Goal: Task Accomplishment & Management: Use online tool/utility

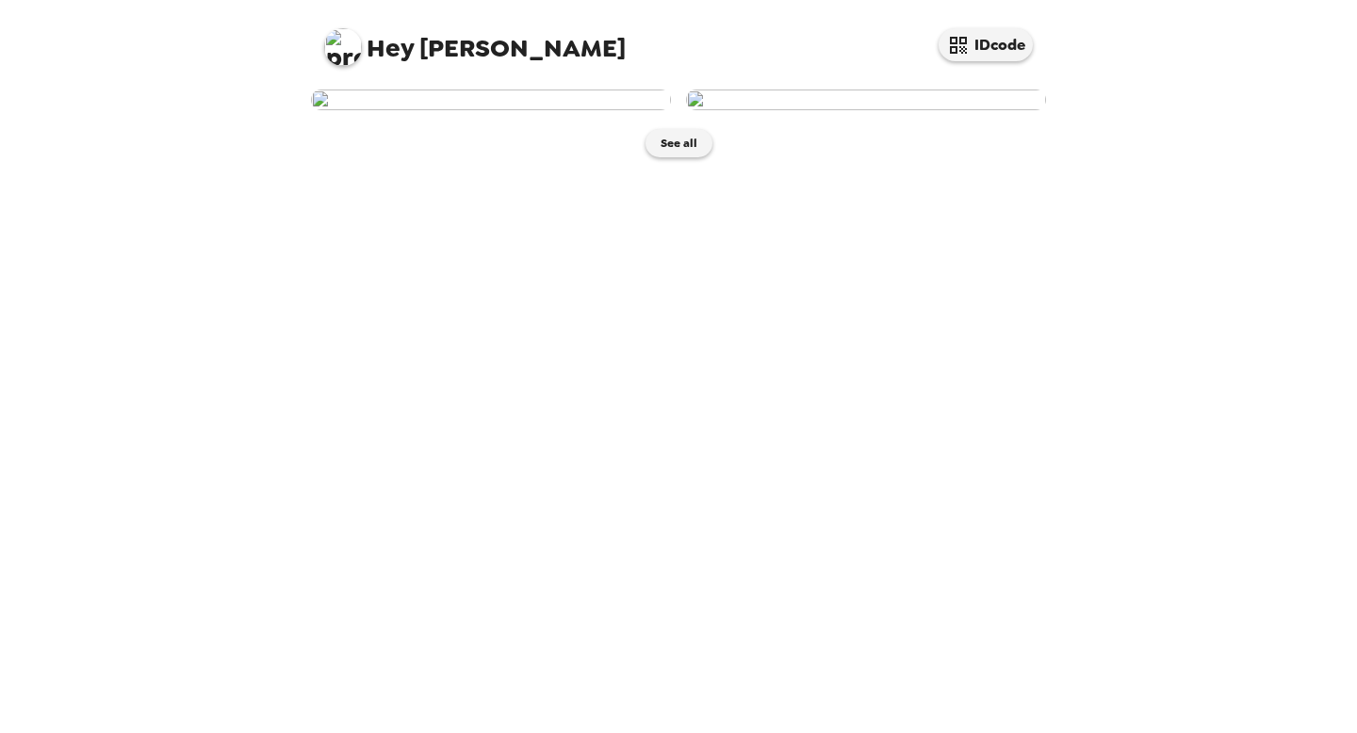
click at [348, 33] on img at bounding box center [343, 47] width 38 height 38
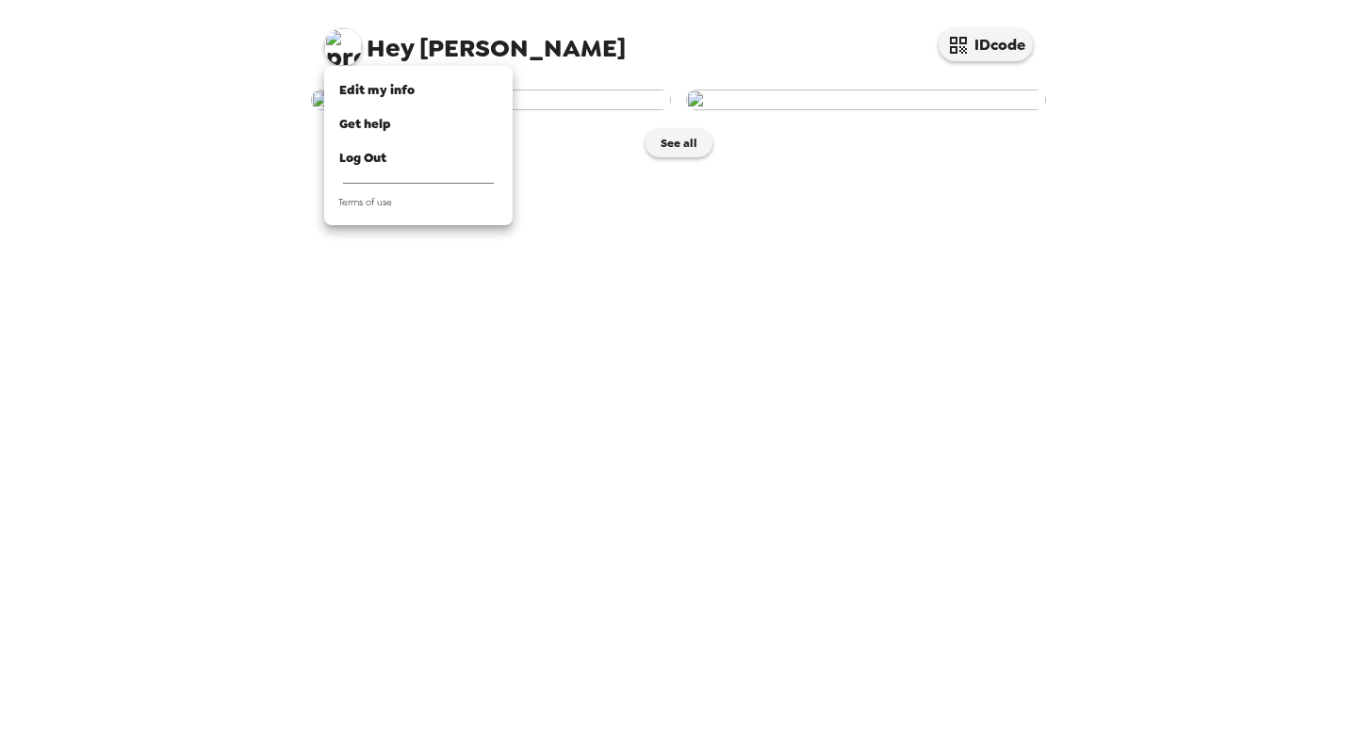
click at [464, 416] on div at bounding box center [678, 366] width 1357 height 733
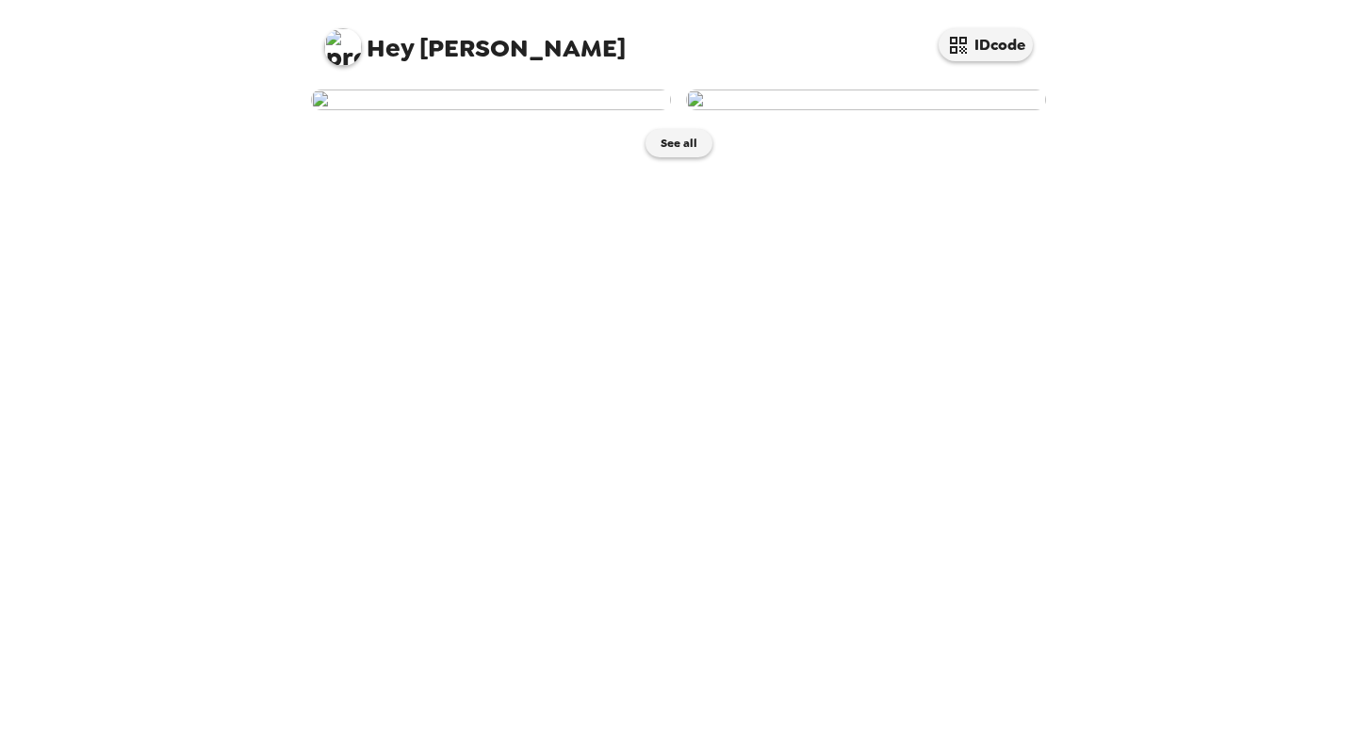
click at [468, 110] on img at bounding box center [491, 100] width 360 height 21
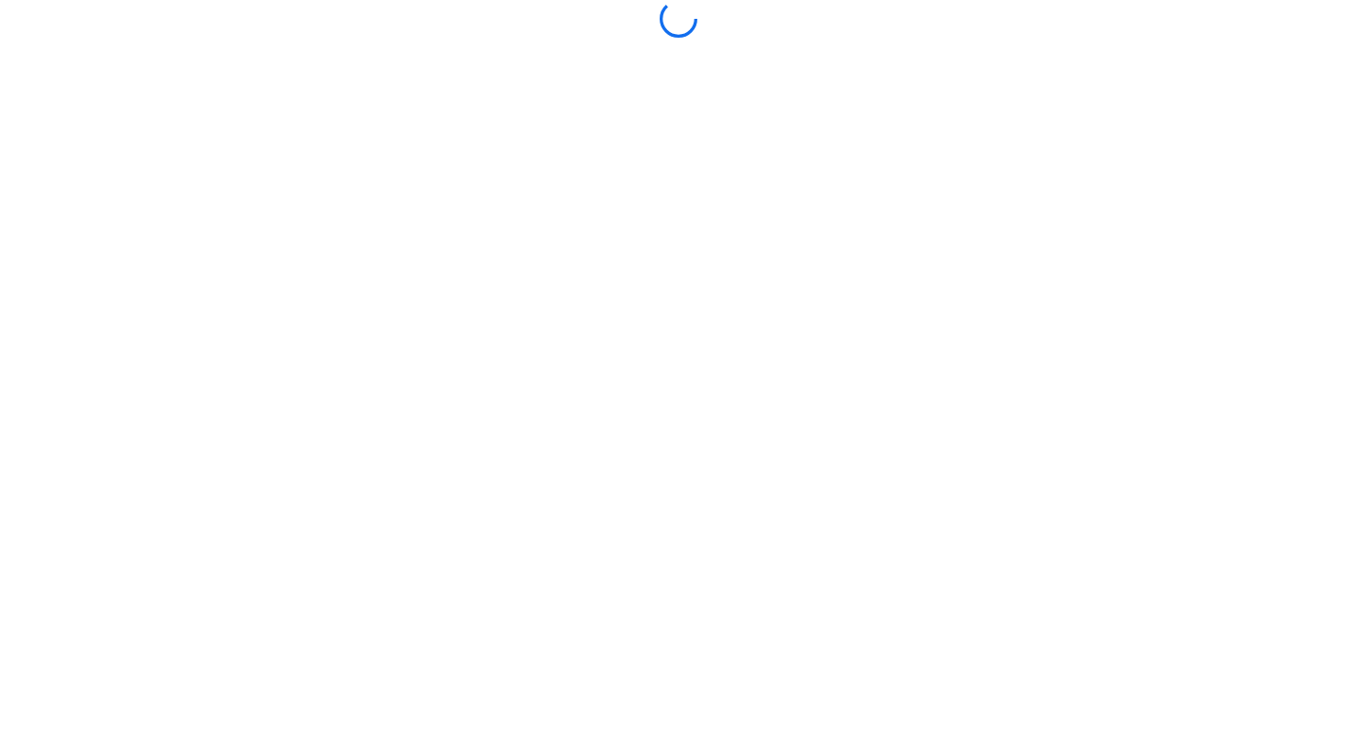
click at [468, 350] on body at bounding box center [678, 366] width 1357 height 733
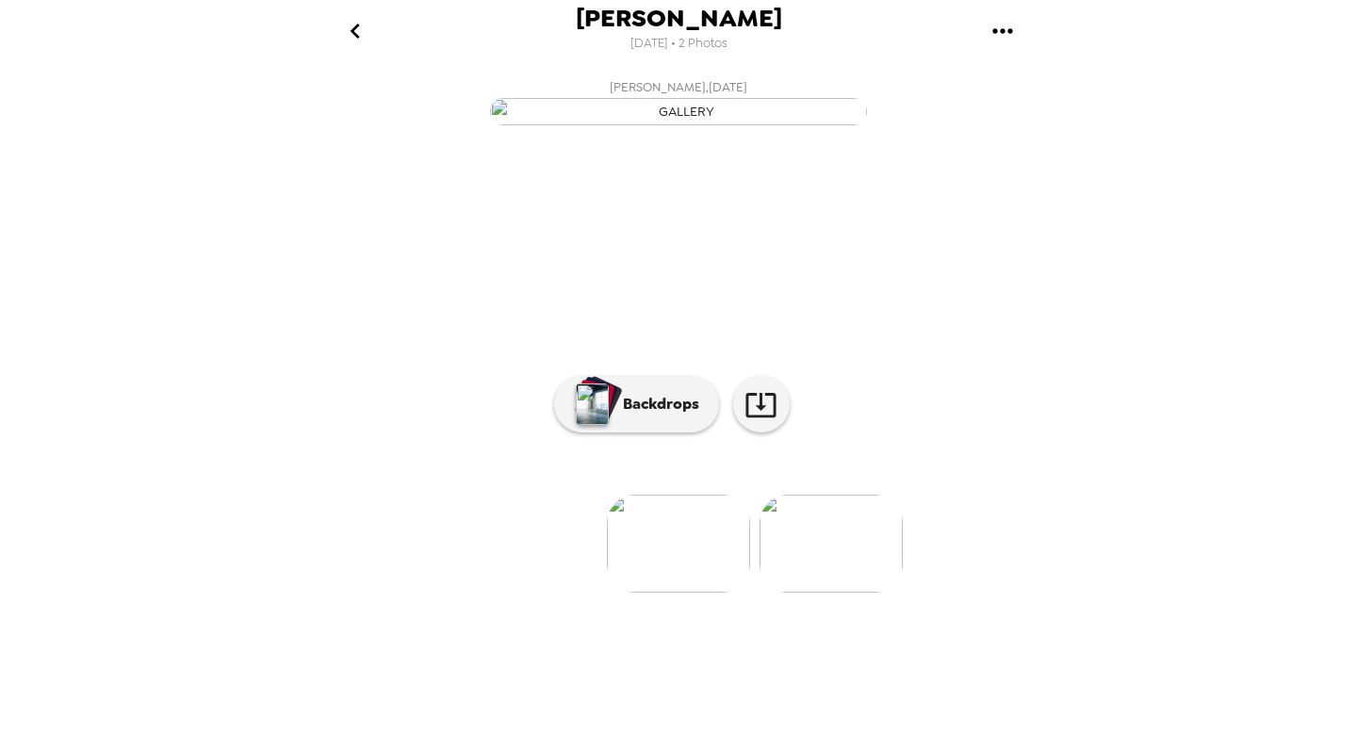
scroll to position [68, 0]
click at [656, 432] on button "Backdrops" at bounding box center [636, 404] width 165 height 57
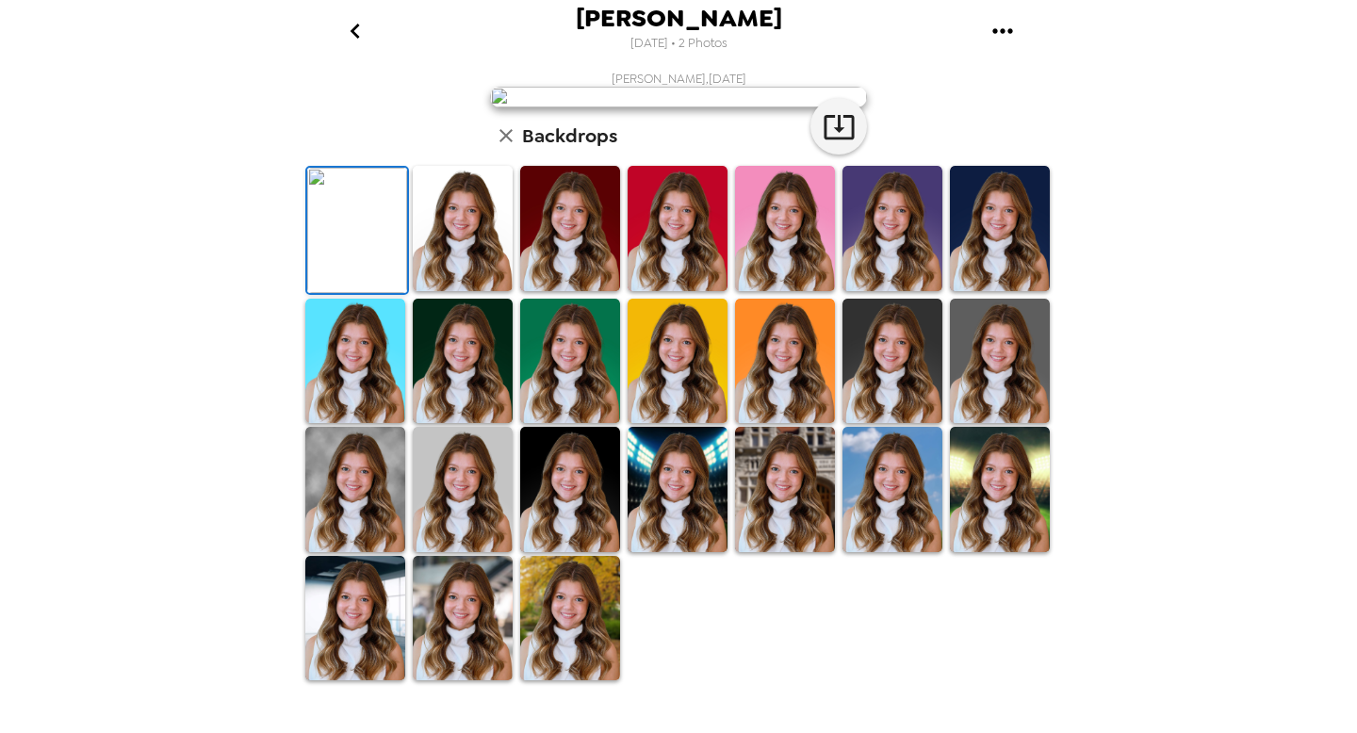
scroll to position [410, 0]
click at [468, 651] on img at bounding box center [463, 618] width 100 height 125
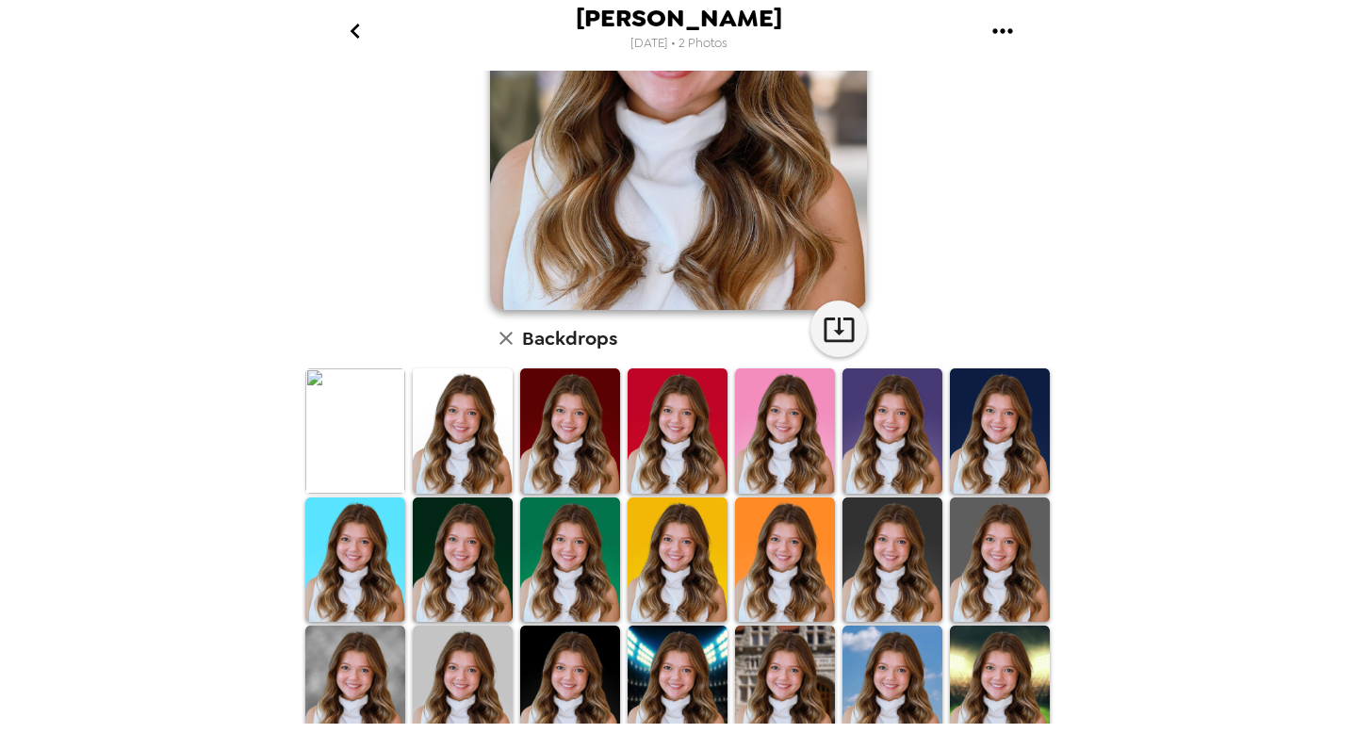
scroll to position [0, 0]
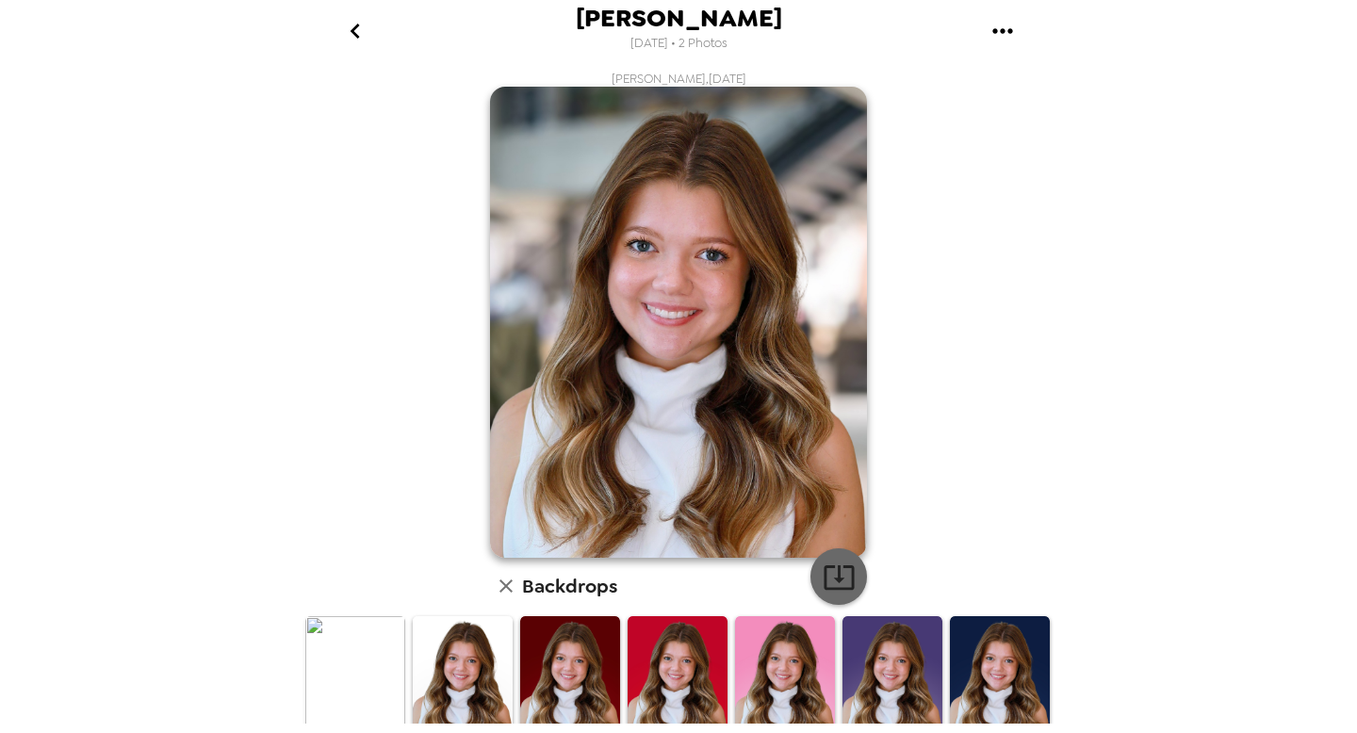
click at [844, 580] on icon "button" at bounding box center [838, 577] width 33 height 33
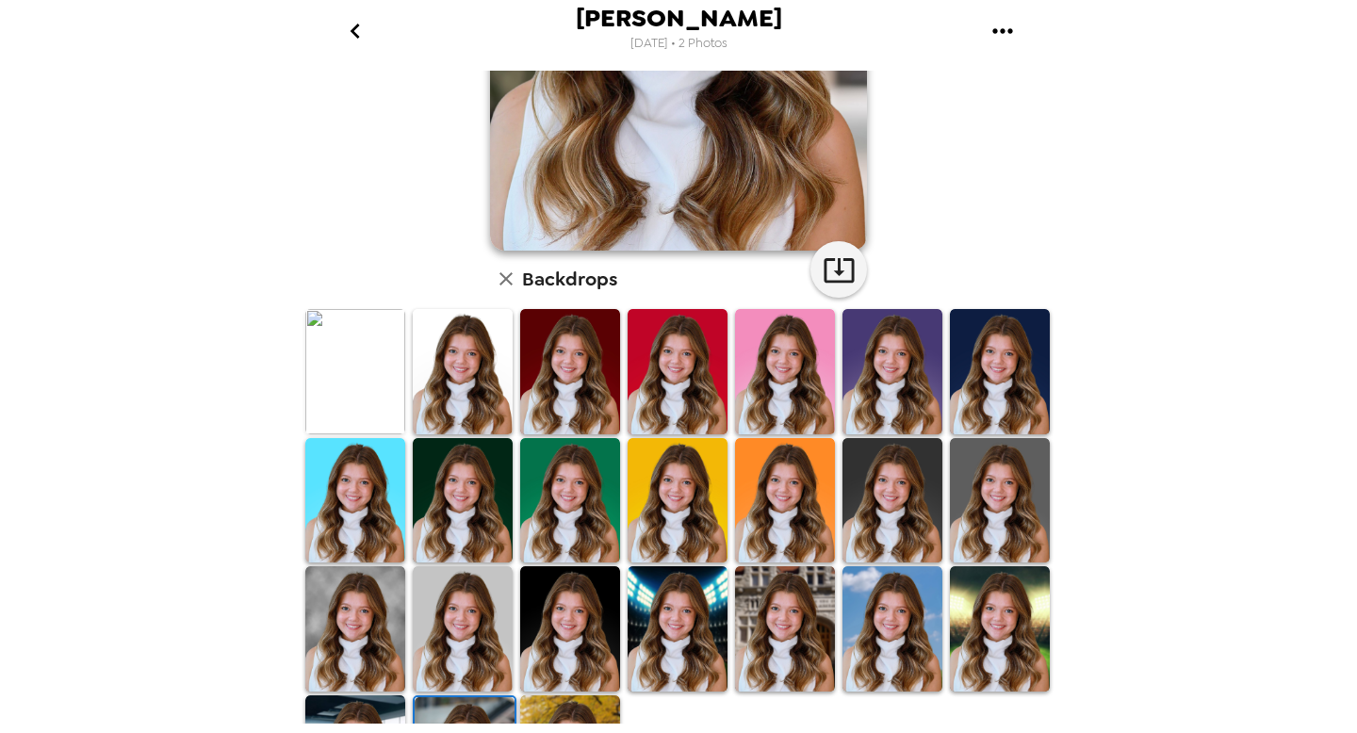
scroll to position [410, 0]
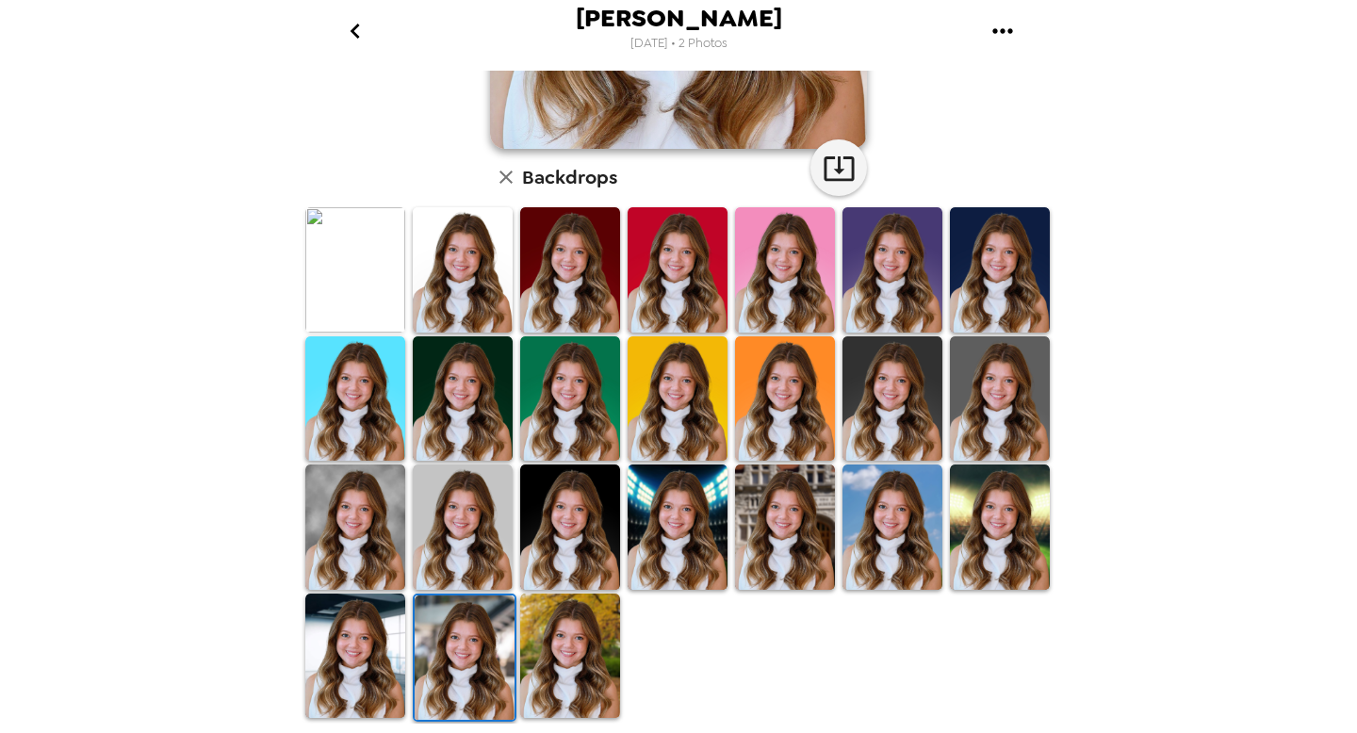
click at [790, 553] on img at bounding box center [785, 526] width 100 height 125
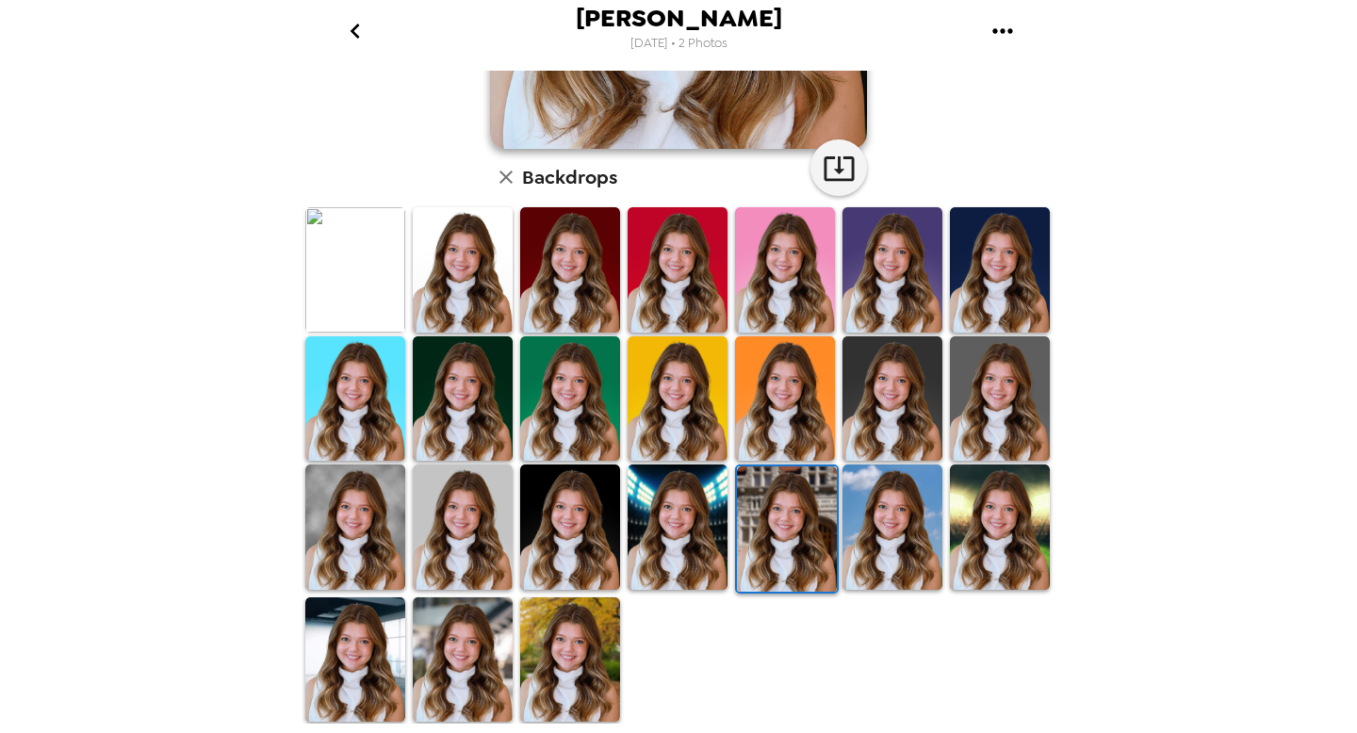
click at [903, 545] on img at bounding box center [892, 526] width 100 height 125
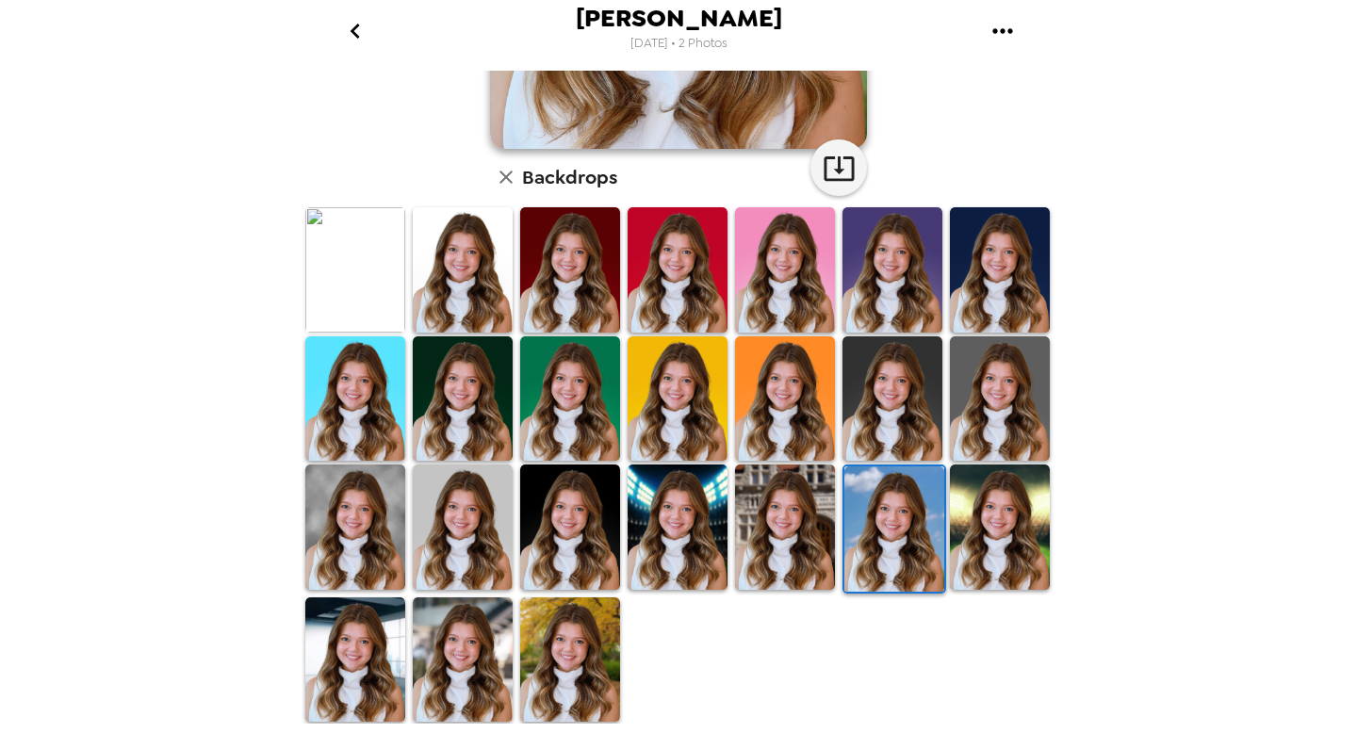
click at [380, 647] on img at bounding box center [355, 659] width 100 height 125
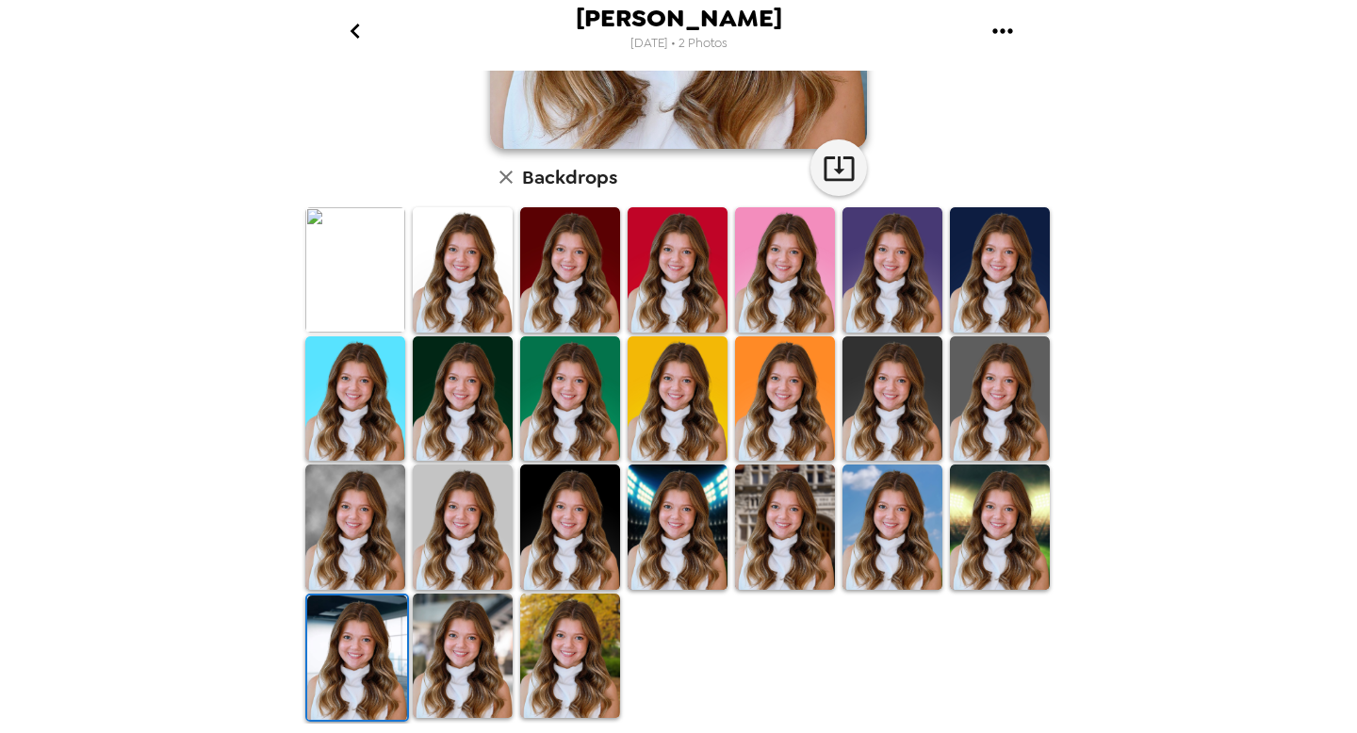
click at [566, 658] on img at bounding box center [570, 656] width 100 height 125
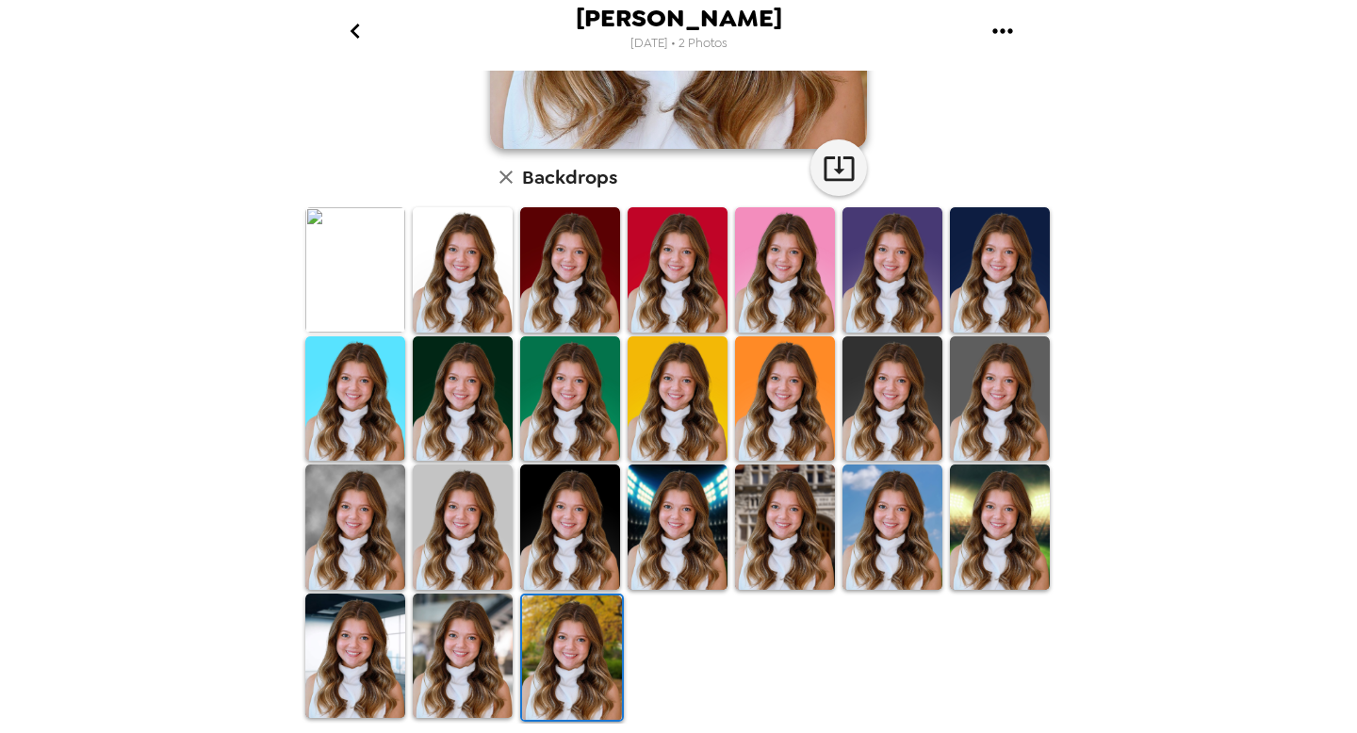
click at [354, 269] on img at bounding box center [355, 269] width 100 height 125
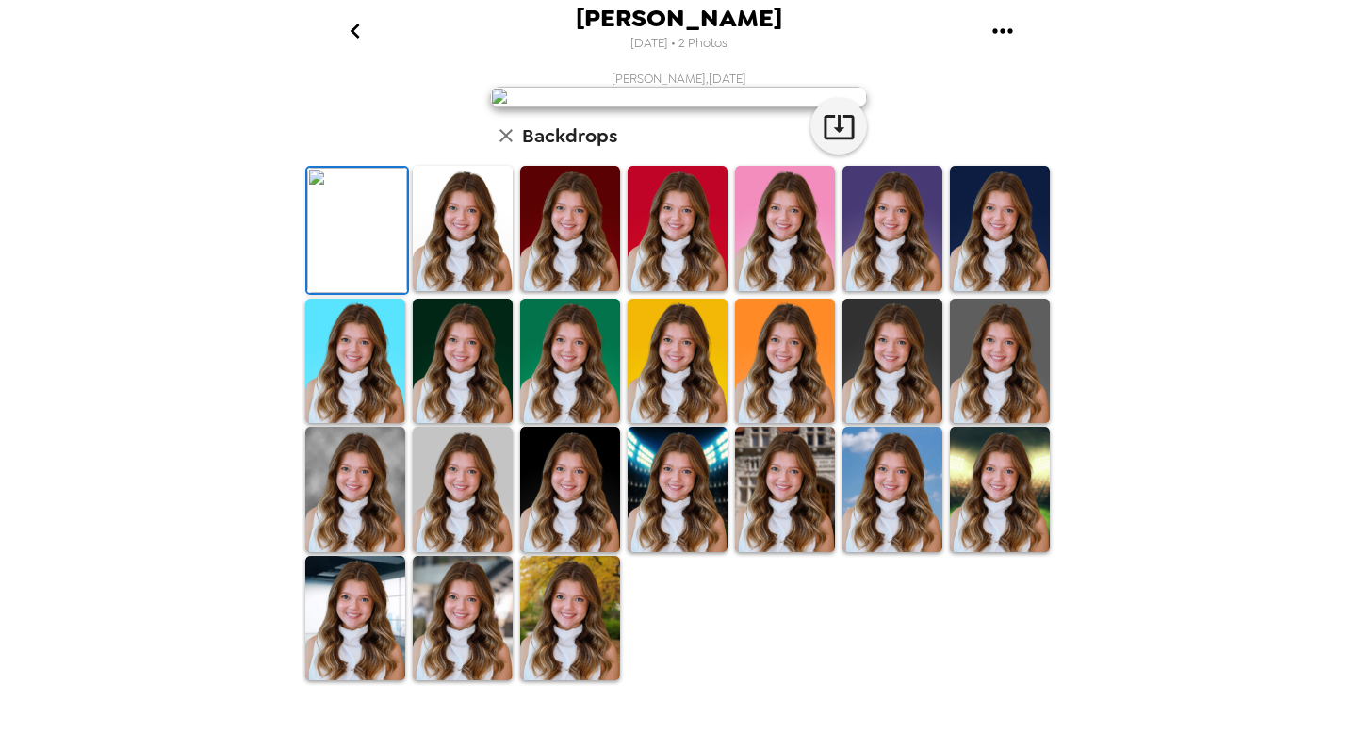
scroll to position [0, 0]
click at [839, 143] on icon "button" at bounding box center [838, 126] width 33 height 33
